Goal: Information Seeking & Learning: Check status

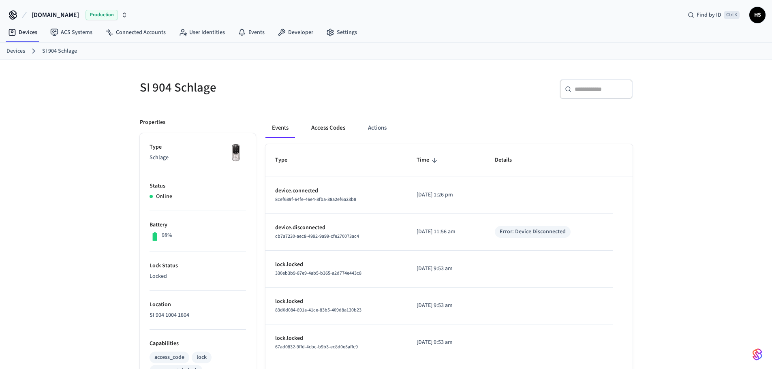
click at [334, 130] on button "Access Codes" at bounding box center [328, 127] width 47 height 19
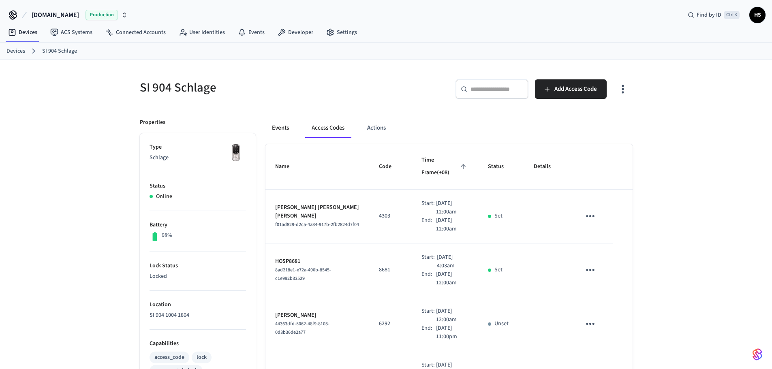
click at [290, 124] on button "Events" at bounding box center [280, 127] width 30 height 19
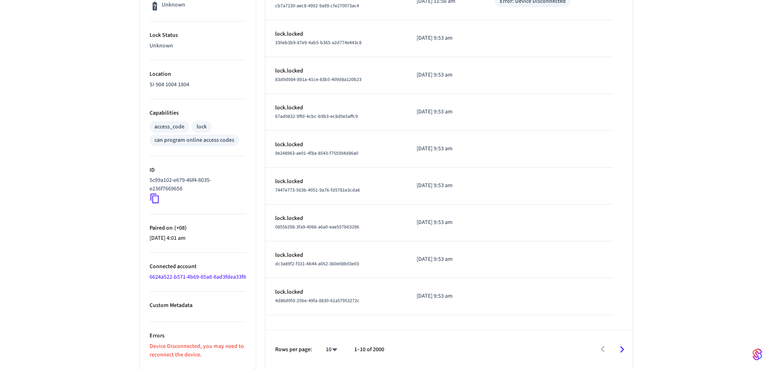
scroll to position [239, 0]
click at [175, 273] on link "6624a522-b571-4b69-85a8-8ad3fdea33f8" at bounding box center [197, 277] width 96 height 8
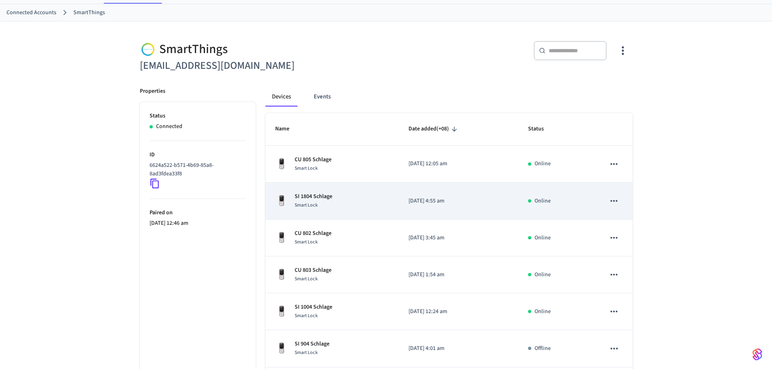
scroll to position [41, 0]
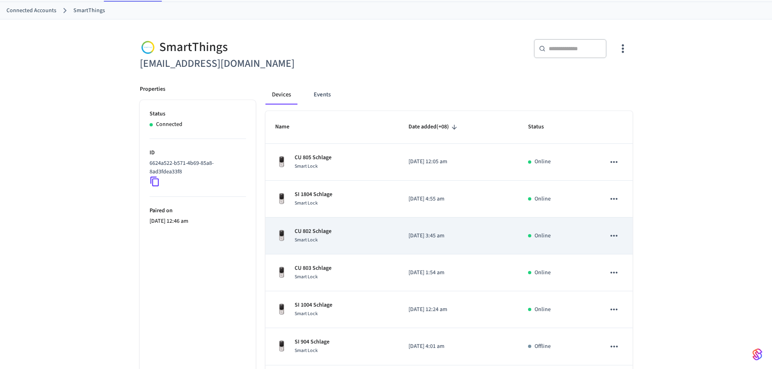
click at [355, 240] on div "CU 802 Schlage Smart Lock" at bounding box center [332, 235] width 114 height 17
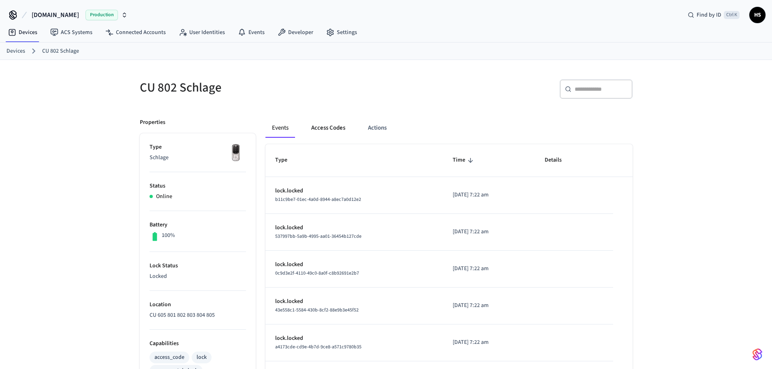
click at [316, 125] on button "Access Codes" at bounding box center [328, 127] width 47 height 19
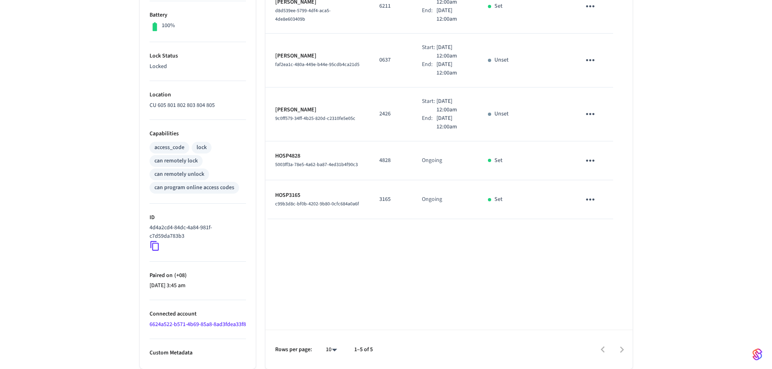
scroll to position [218, 0]
click at [184, 320] on link "6624a522-b571-4b69-85a8-8ad3fdea33f8" at bounding box center [197, 324] width 96 height 8
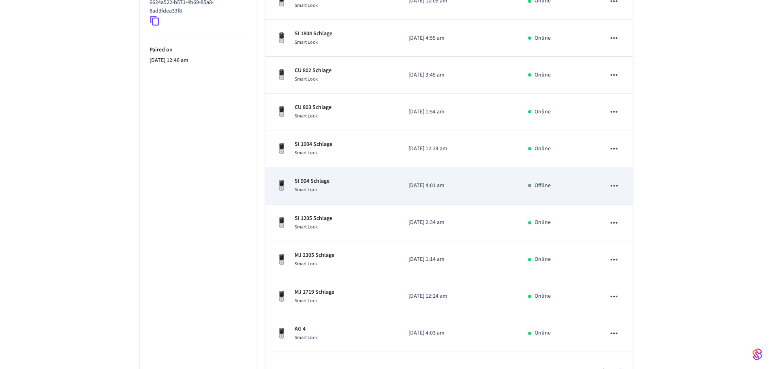
scroll to position [203, 0]
click at [352, 183] on div "SI 904 Schlage Smart Lock" at bounding box center [332, 184] width 114 height 17
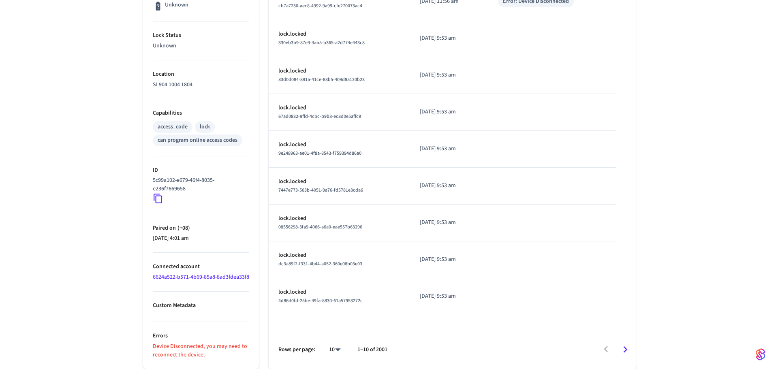
scroll to position [239, 0]
click at [332, 349] on body "[DOMAIN_NAME] Production Find by ID Ctrl K HS Devices ACS Systems Connected Acc…" at bounding box center [389, 70] width 778 height 600
click at [331, 349] on li "100" at bounding box center [327, 345] width 21 height 21
type input "***"
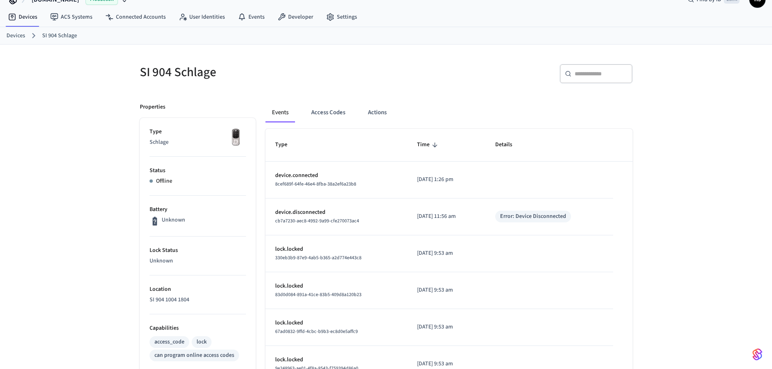
scroll to position [0, 0]
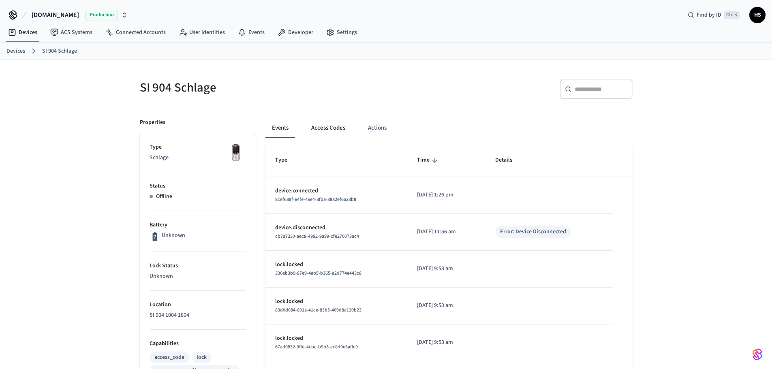
click at [340, 128] on button "Access Codes" at bounding box center [328, 127] width 47 height 19
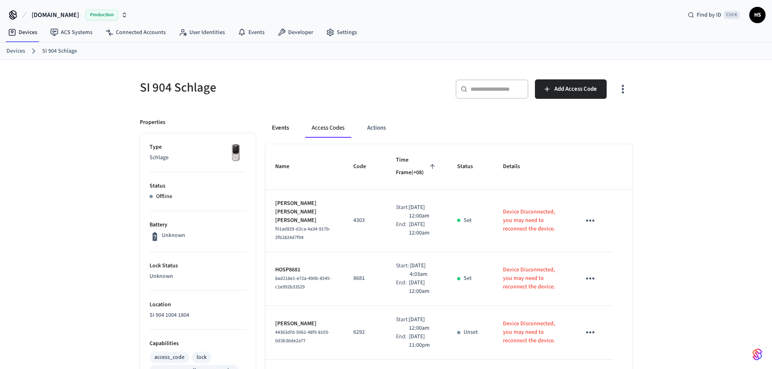
click at [287, 132] on button "Events" at bounding box center [280, 127] width 30 height 19
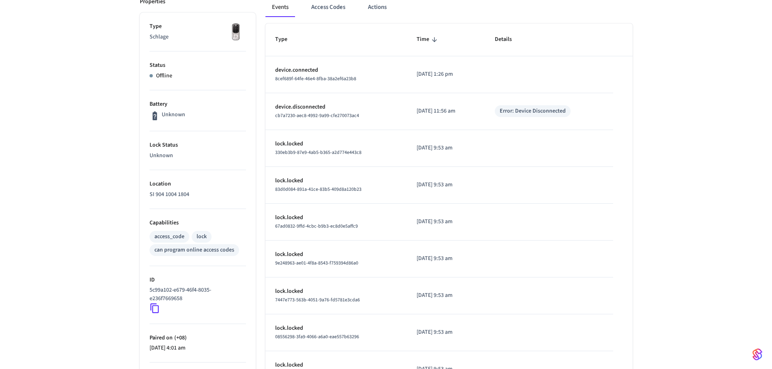
scroll to position [117, 0]
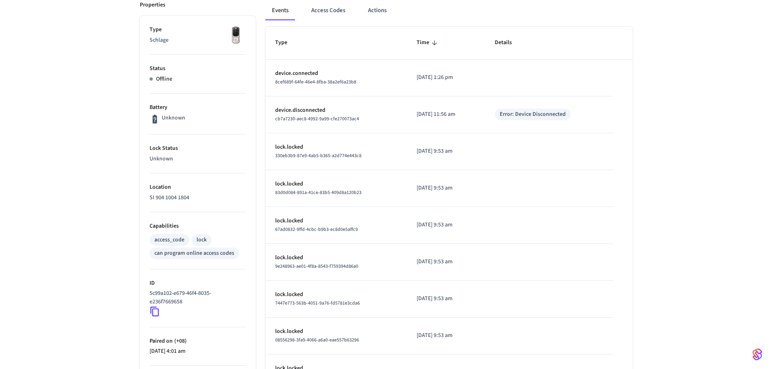
click at [717, 203] on div "SI 904 Schlage ​ ​ Properties Type Schlage Status Offline Battery Unknown Lock …" at bounding box center [386, 212] width 772 height 540
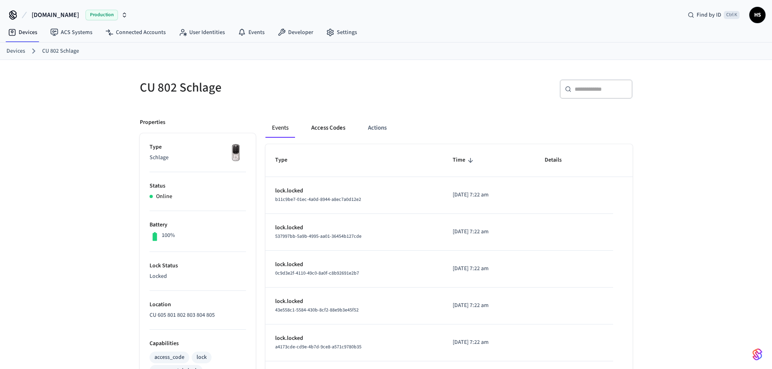
click at [334, 127] on button "Access Codes" at bounding box center [328, 127] width 47 height 19
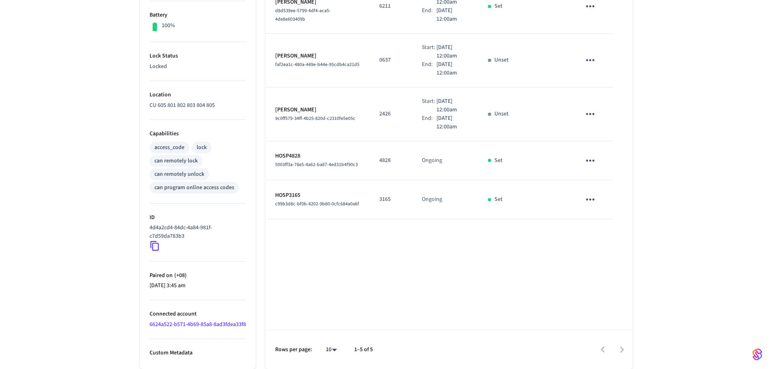
scroll to position [218, 0]
click at [173, 324] on link "6624a522-b571-4b69-85a8-8ad3fdea33f8" at bounding box center [197, 324] width 96 height 8
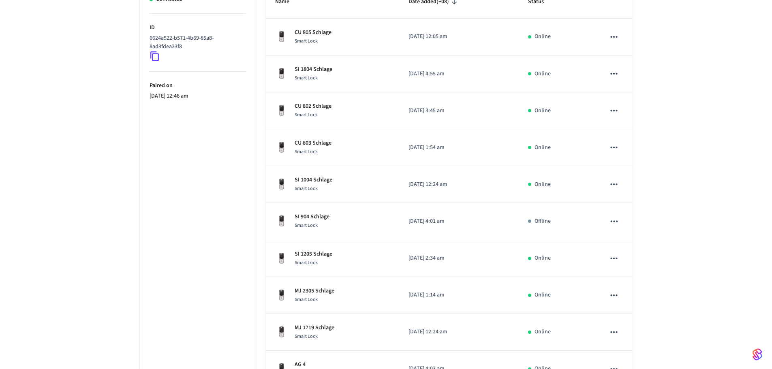
scroll to position [143, 0]
